Goal: Entertainment & Leisure: Consume media (video, audio)

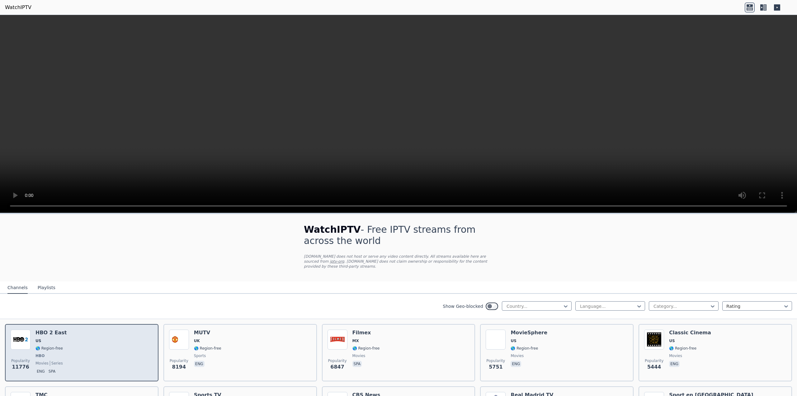
click at [49, 346] on span "🌎 Region-free" at bounding box center [48, 348] width 27 height 5
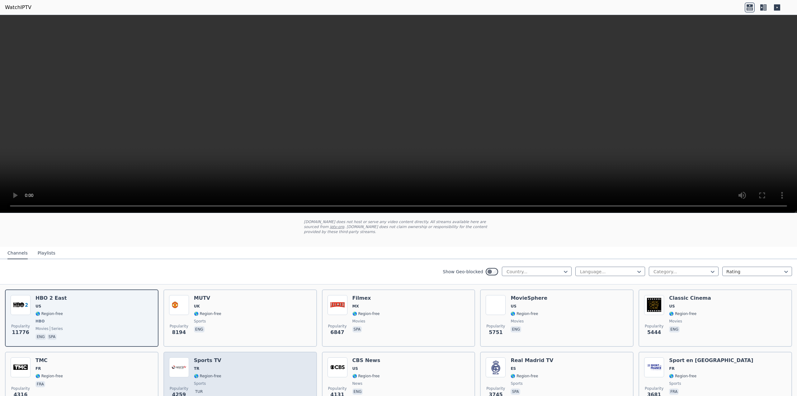
scroll to position [31, 0]
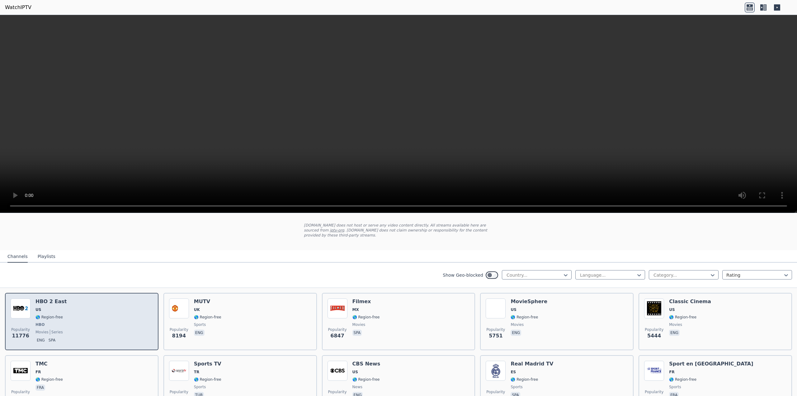
click at [59, 319] on span "🌎 Region-free" at bounding box center [48, 317] width 27 height 5
drag, startPoint x: 65, startPoint y: 311, endPoint x: 21, endPoint y: 311, distance: 44.5
click at [21, 311] on img at bounding box center [21, 308] width 20 height 20
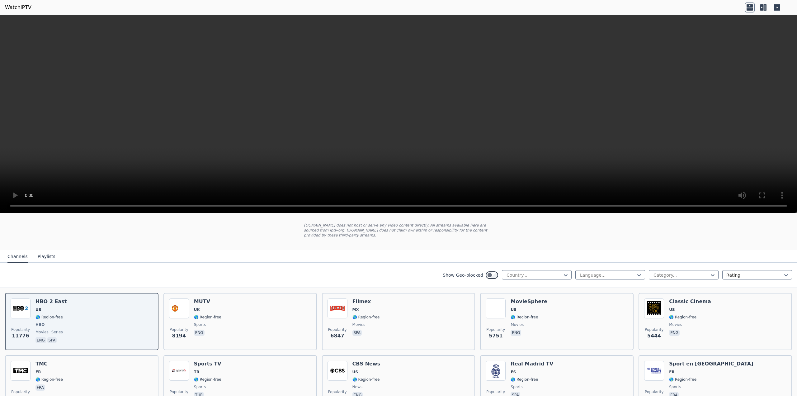
click at [43, 257] on button "Playlists" at bounding box center [47, 257] width 18 height 12
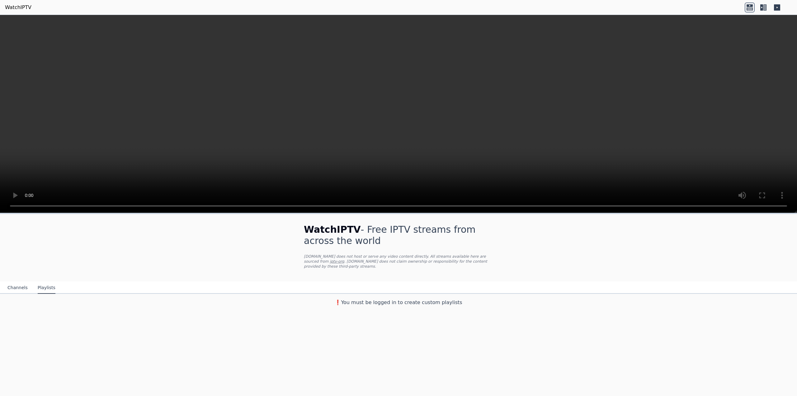
scroll to position [0, 0]
click at [19, 286] on button "Channels" at bounding box center [17, 288] width 20 height 12
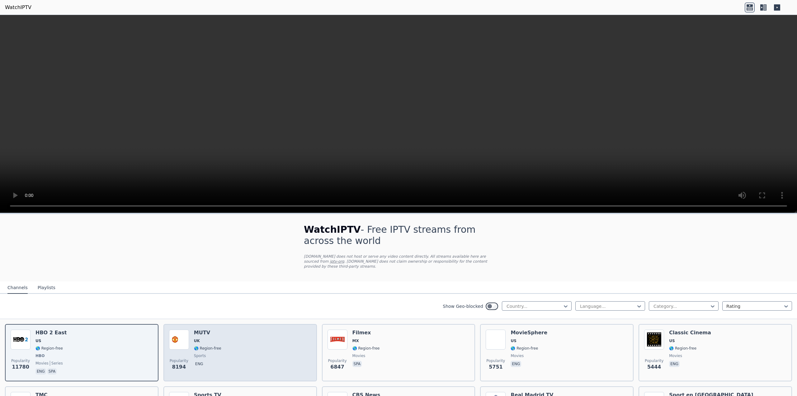
click at [220, 341] on div "Popularity 8194 MUTV [GEOGRAPHIC_DATA] 🌎 Region-free sports eng" at bounding box center [240, 352] width 142 height 46
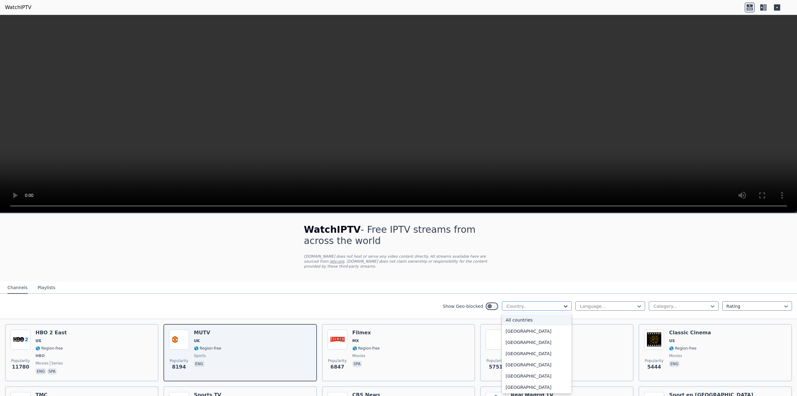
click at [563, 306] on icon at bounding box center [566, 306] width 6 height 6
click at [536, 321] on div "All countries" at bounding box center [537, 319] width 70 height 11
click at [563, 304] on icon at bounding box center [566, 306] width 6 height 6
click at [539, 347] on div "[GEOGRAPHIC_DATA]" at bounding box center [537, 348] width 70 height 11
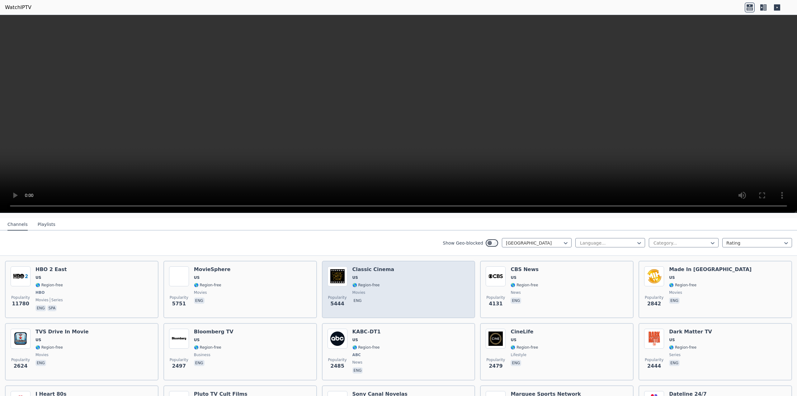
scroll to position [62, 0]
click at [360, 278] on span "US" at bounding box center [373, 278] width 42 height 5
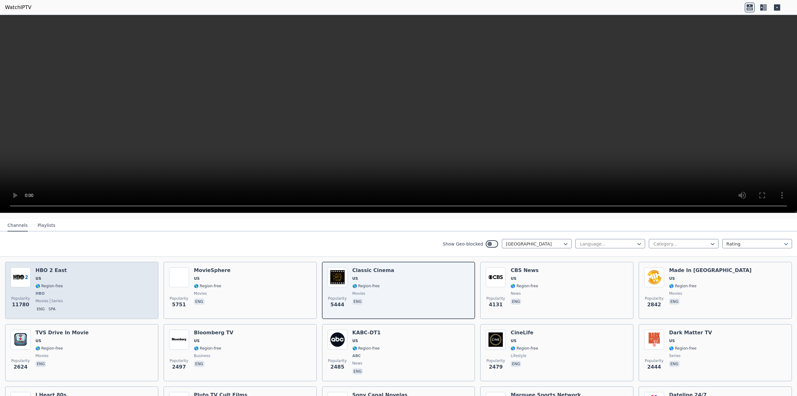
click at [46, 282] on div "HBO 2 East US 🌎 Region-free HBO movies series eng spa" at bounding box center [50, 290] width 31 height 46
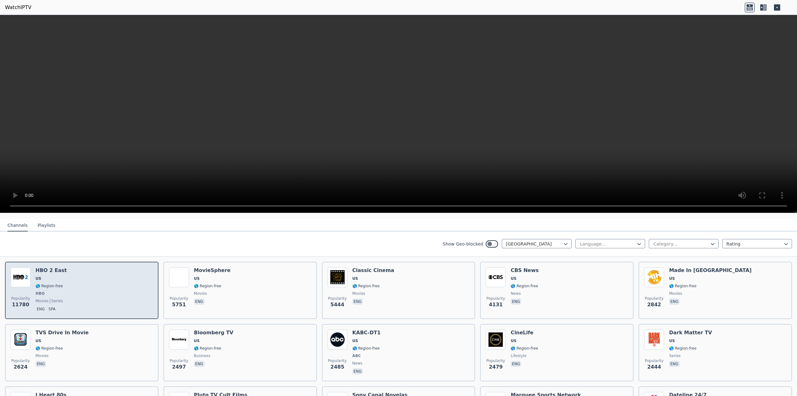
click at [46, 282] on div "HBO 2 East US 🌎 Region-free HBO movies series eng spa" at bounding box center [50, 290] width 31 height 46
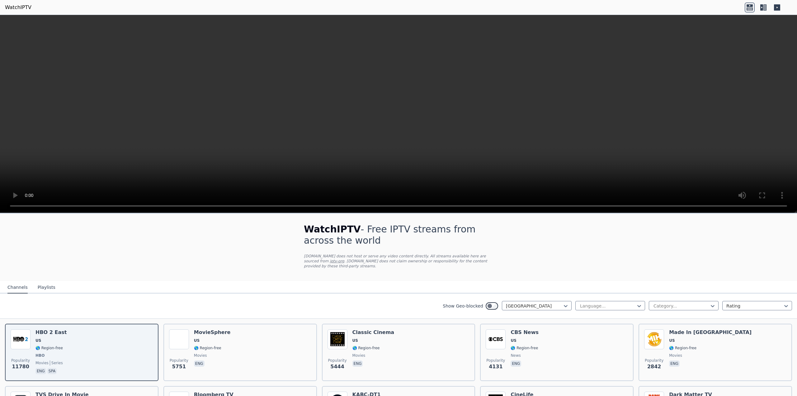
scroll to position [0, 0]
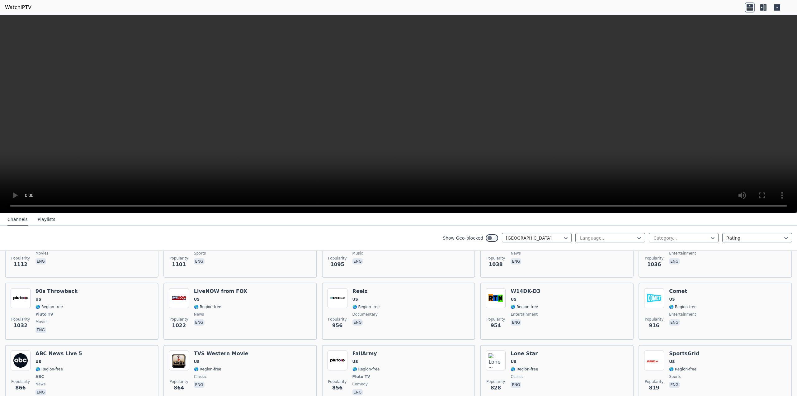
scroll to position [405, 0]
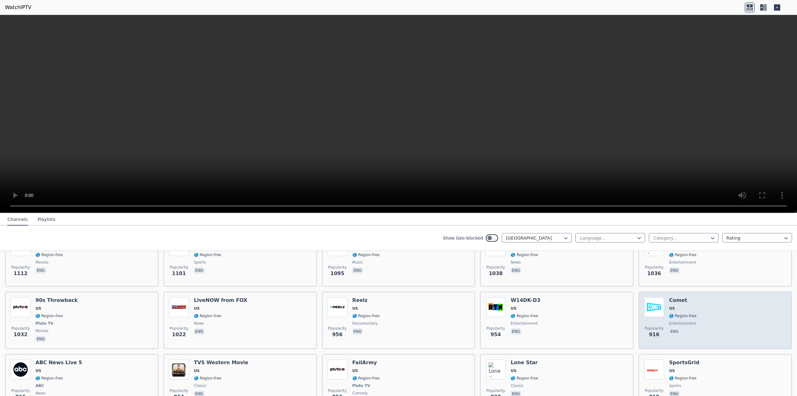
click at [670, 302] on h6 "Comet" at bounding box center [682, 300] width 27 height 6
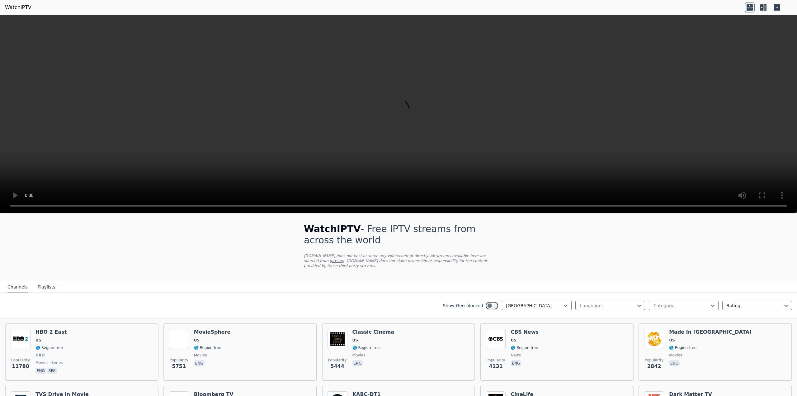
scroll to position [0, 0]
